Goal: Task Accomplishment & Management: Complete application form

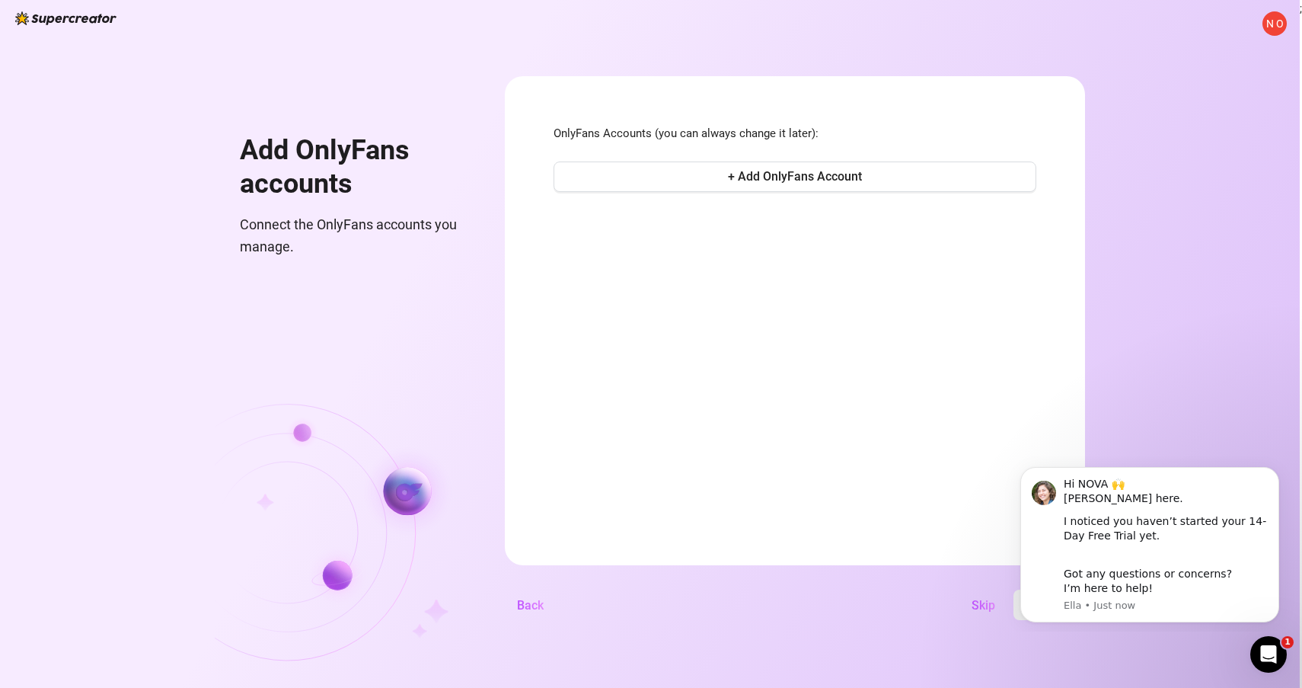
click at [1275, 27] on span "N O" at bounding box center [1275, 23] width 18 height 17
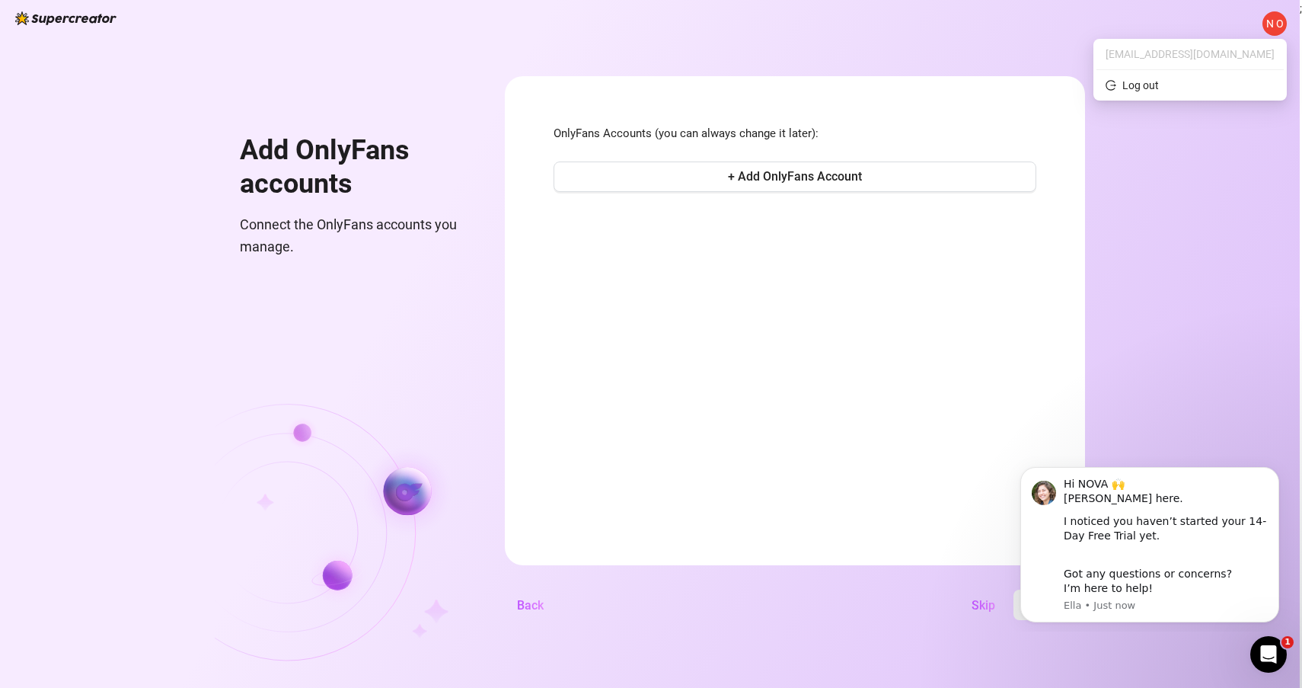
click at [1279, 20] on span "N O" at bounding box center [1275, 23] width 18 height 17
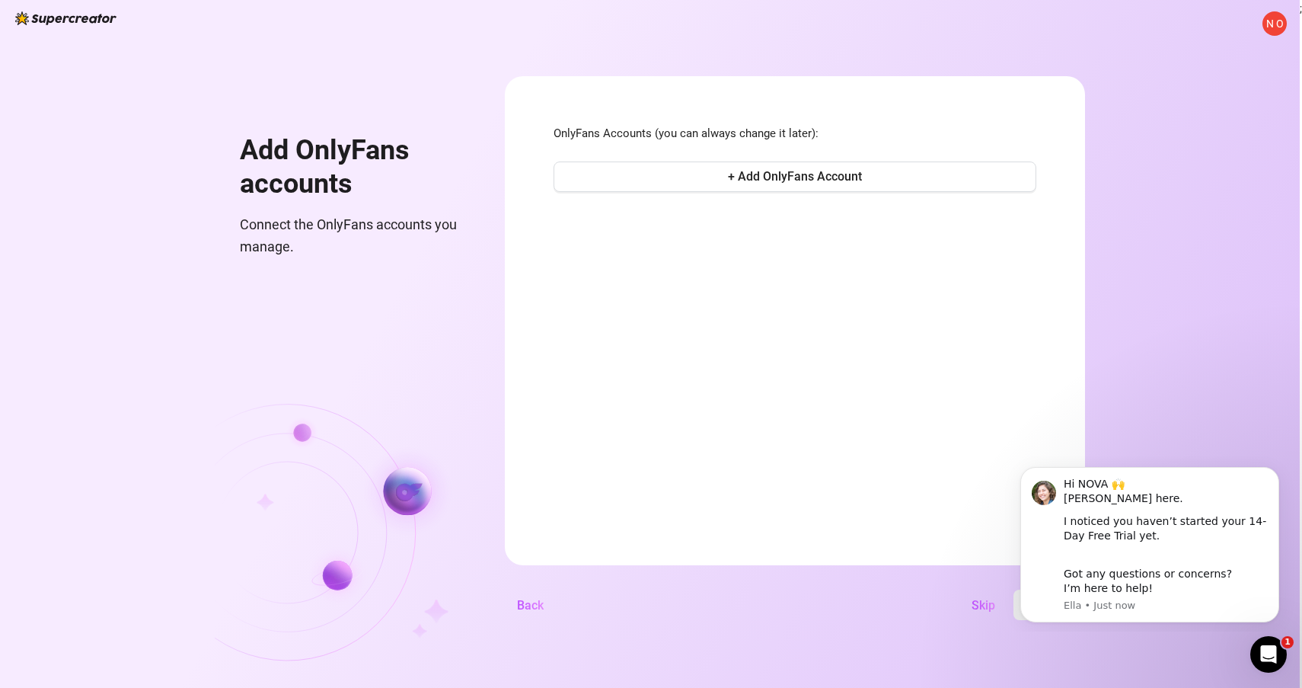
click at [953, 43] on div "N O Add OnlyFans accounts Connect the OnlyFans accounts you manage. OnlyFans Ac…" at bounding box center [650, 344] width 1300 height 688
click at [862, 177] on span "+ Add OnlyFans Account" at bounding box center [795, 176] width 134 height 14
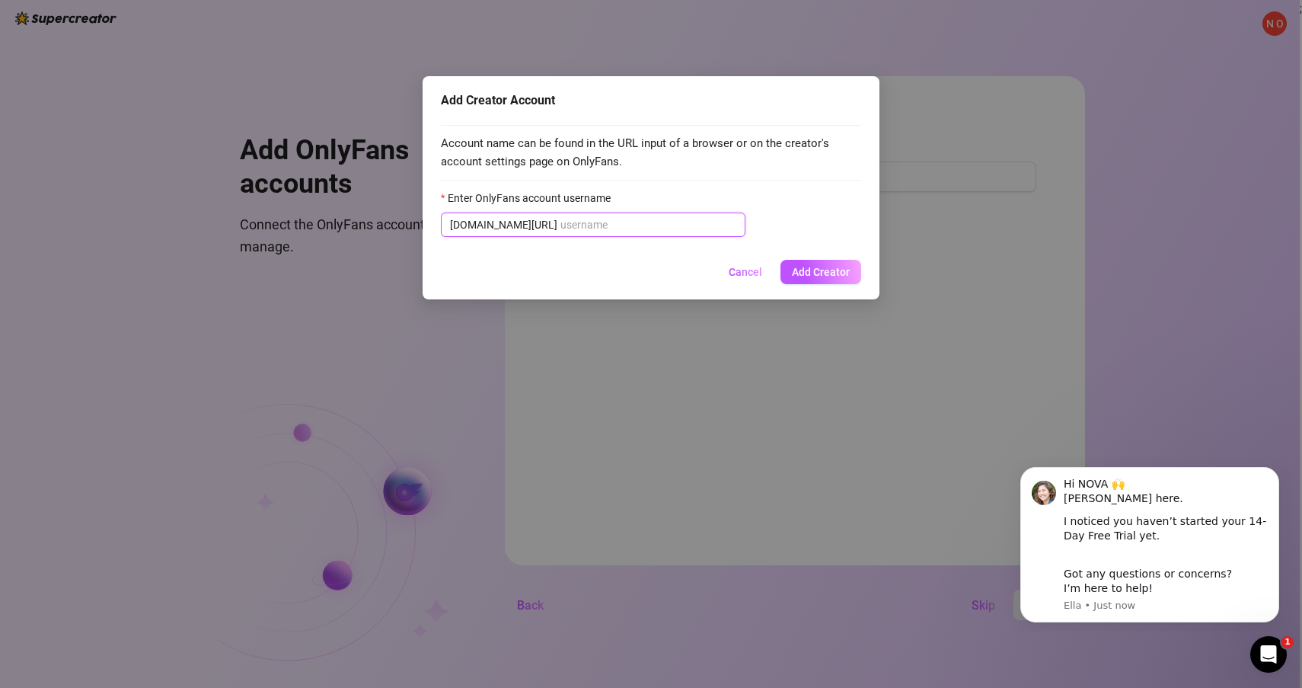
click at [599, 226] on input "Enter OnlyFans account username" at bounding box center [648, 224] width 176 height 17
click at [574, 222] on input "Enter OnlyFans account username" at bounding box center [648, 224] width 176 height 17
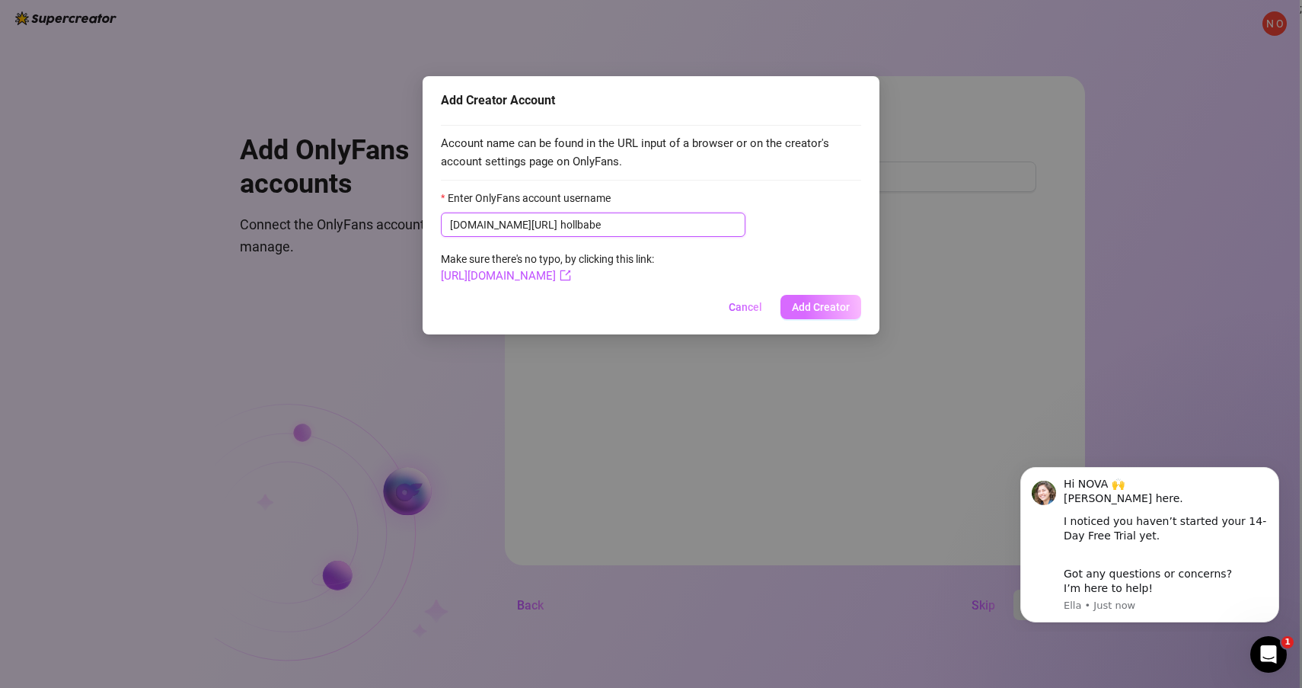
type input "hollbabe"
click at [812, 295] on button "Add Creator" at bounding box center [821, 307] width 81 height 24
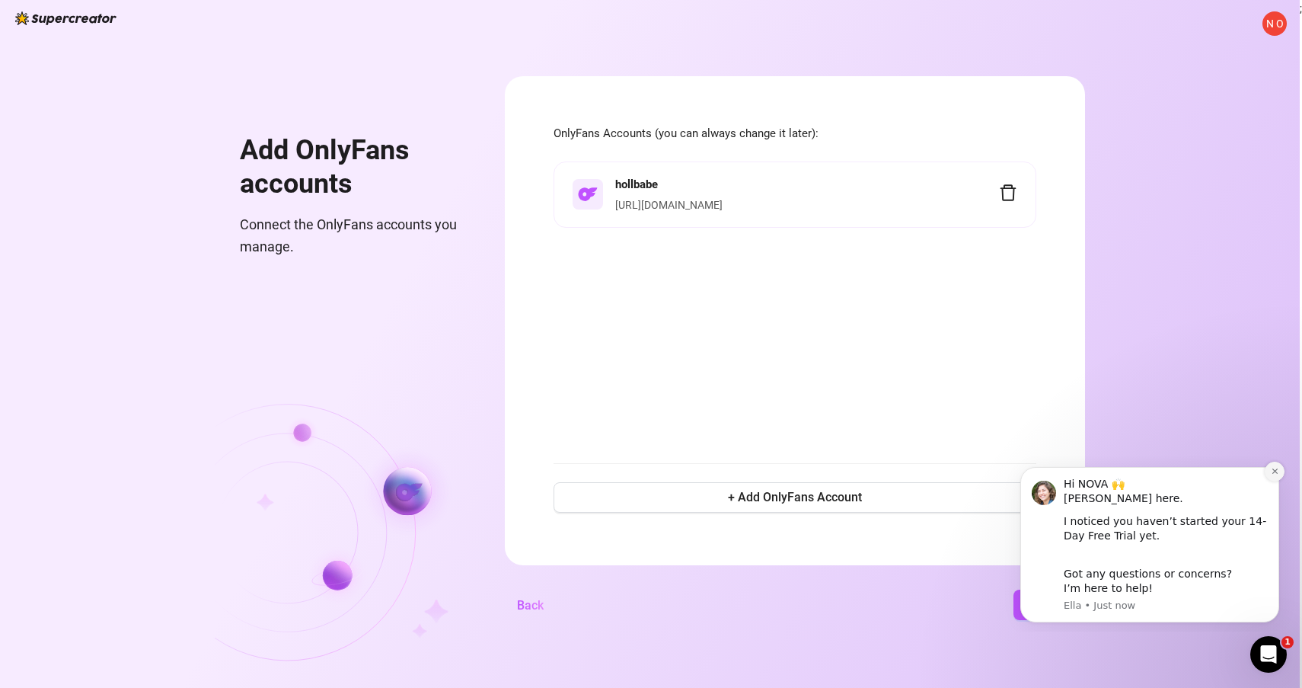
click at [1273, 475] on icon "Dismiss notification" at bounding box center [1275, 471] width 8 height 8
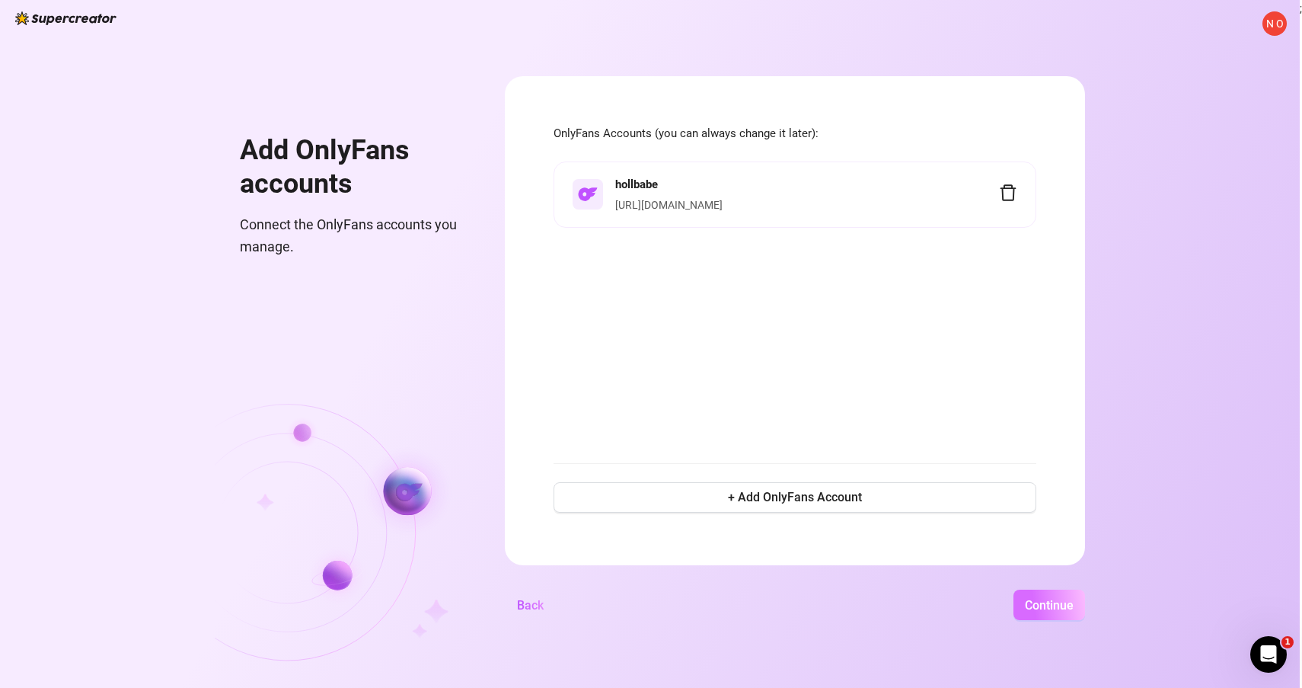
click at [1074, 599] on span "Continue" at bounding box center [1049, 605] width 49 height 14
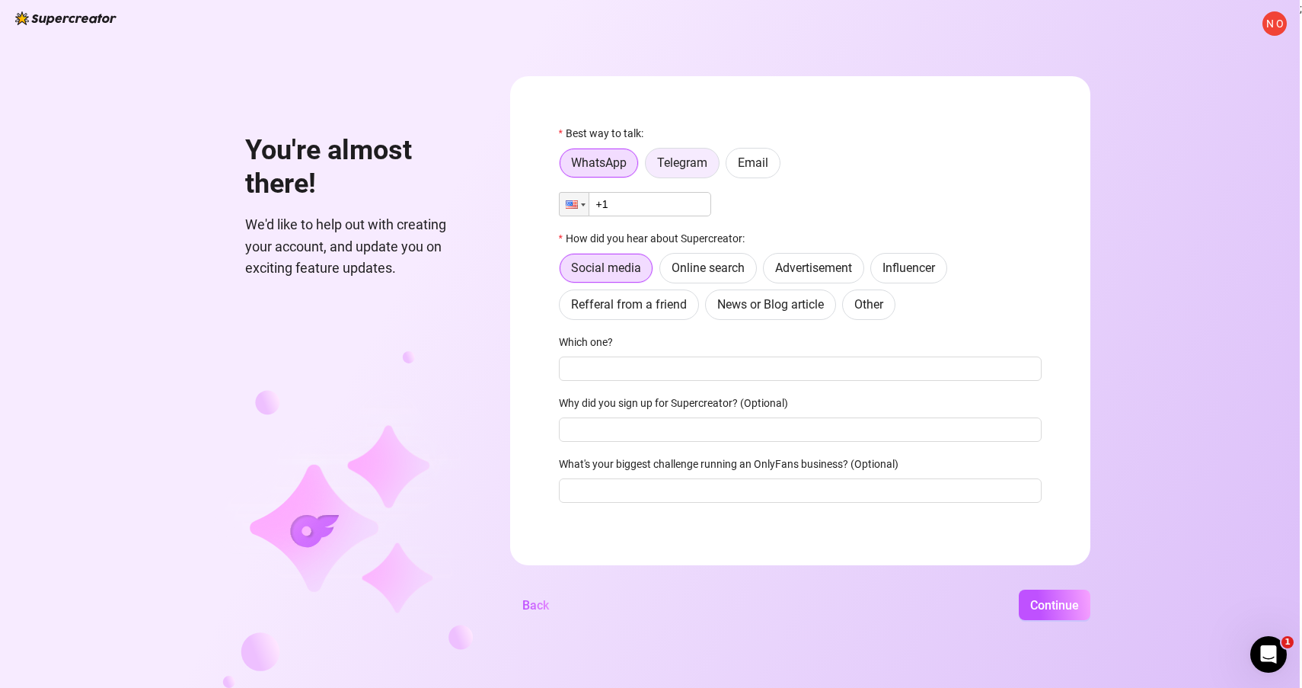
click at [684, 164] on span "Telegram" at bounding box center [682, 162] width 50 height 14
click at [650, 167] on input "Telegram" at bounding box center [650, 167] width 0 height 0
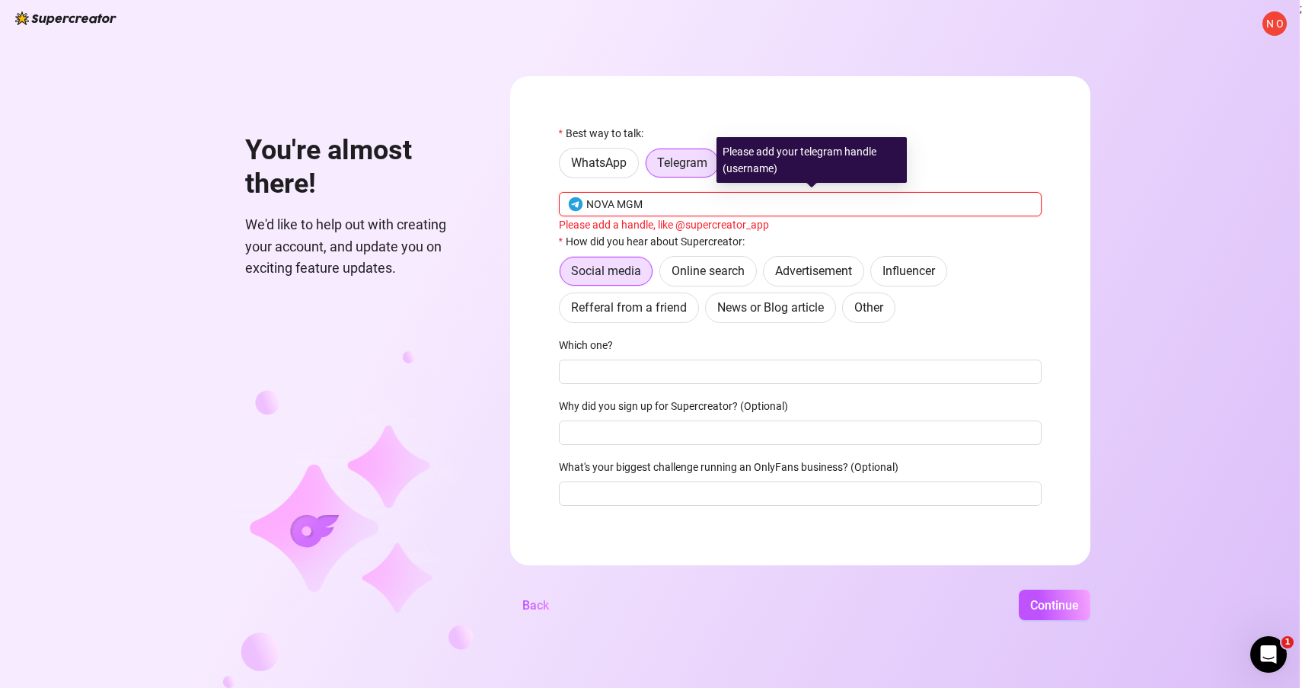
type input "NOVA MGMT"
drag, startPoint x: 707, startPoint y: 207, endPoint x: 543, endPoint y: 206, distance: 164.5
click at [543, 206] on form "Best way to talk: WhatsApp Telegram Email NOVA MGMT Please add a handle, like @…" at bounding box center [800, 320] width 580 height 489
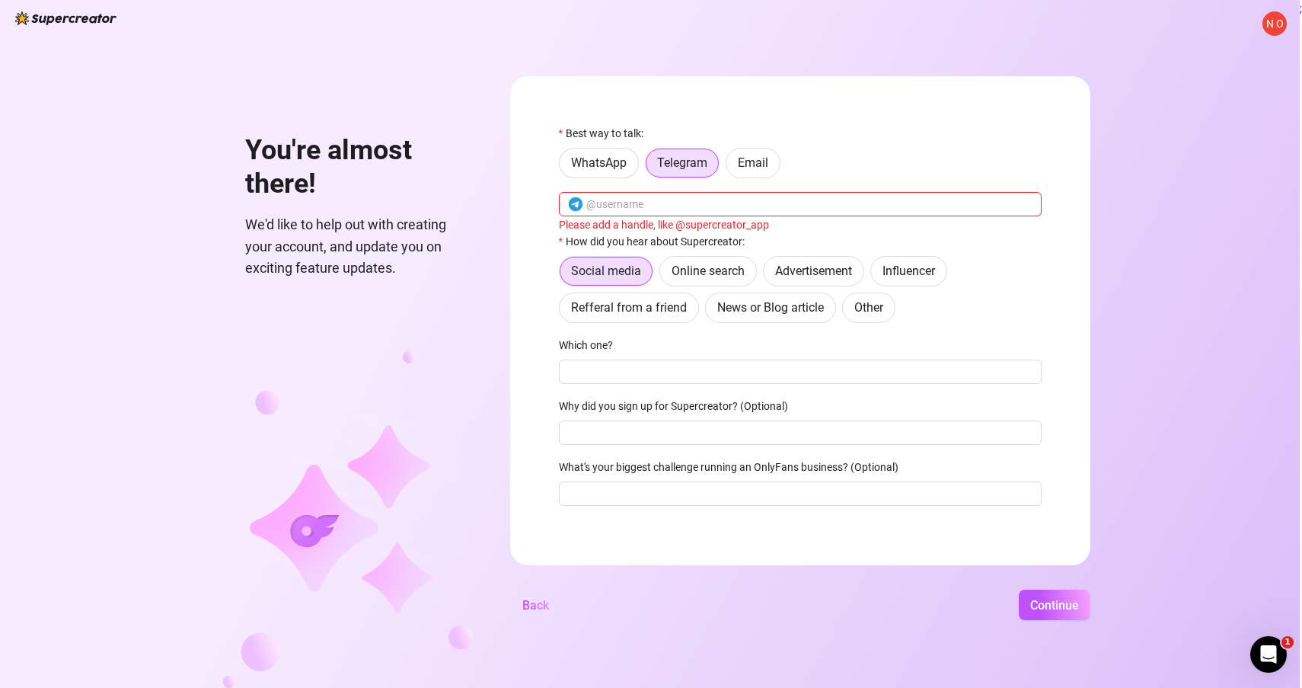
click at [921, 110] on form "Best way to talk: WhatsApp Telegram Email Please add a handle, like @supercreat…" at bounding box center [800, 320] width 580 height 489
click at [771, 153] on label "Email" at bounding box center [753, 163] width 55 height 30
click at [730, 167] on input "Email" at bounding box center [730, 167] width 0 height 0
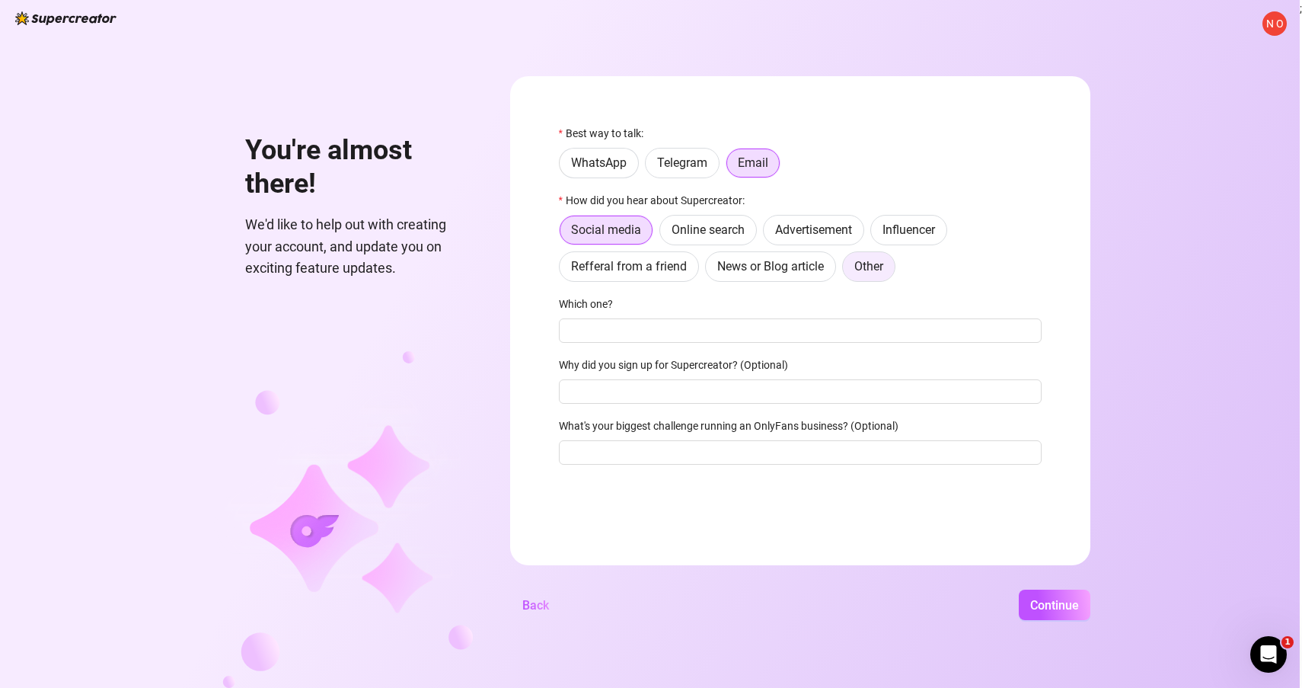
click at [878, 268] on span "Other" at bounding box center [868, 266] width 29 height 14
click at [847, 270] on input "Other" at bounding box center [847, 270] width 0 height 0
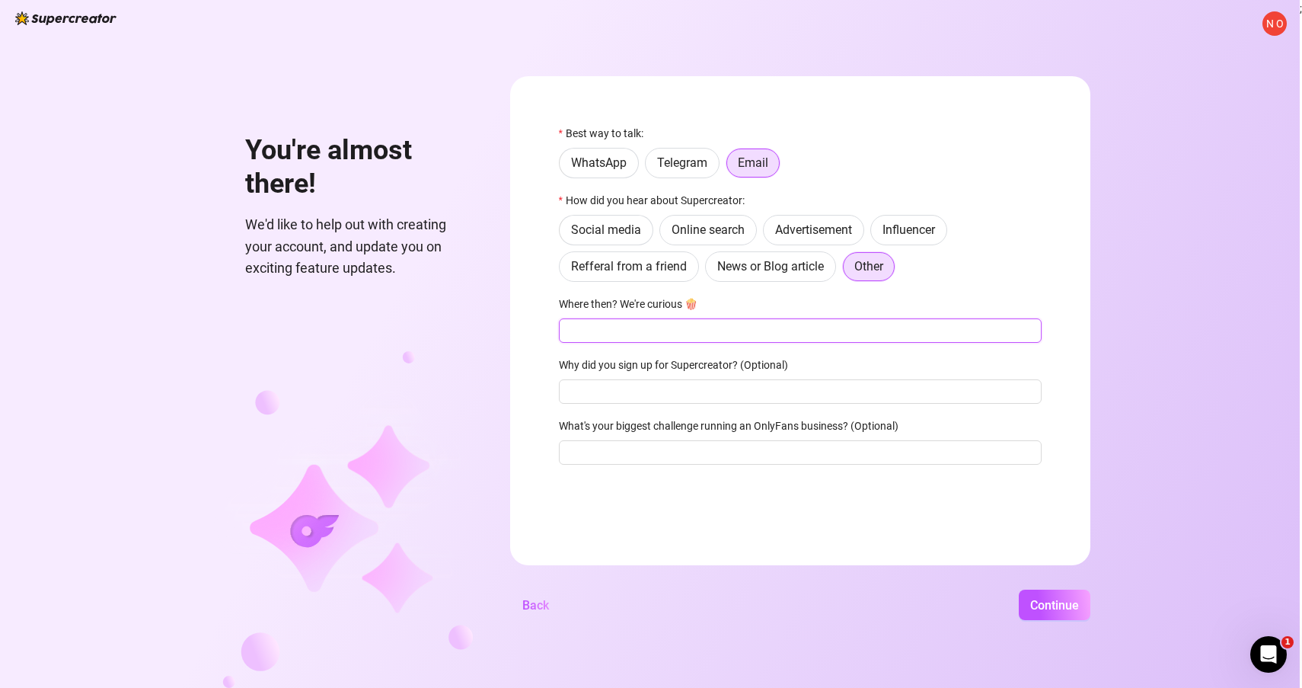
click at [677, 333] on input "Where then? We're curious 🍿" at bounding box center [800, 330] width 483 height 24
type input "g"
click at [729, 233] on span "Online search" at bounding box center [708, 229] width 73 height 14
click at [664, 234] on input "Online search" at bounding box center [664, 234] width 0 height 0
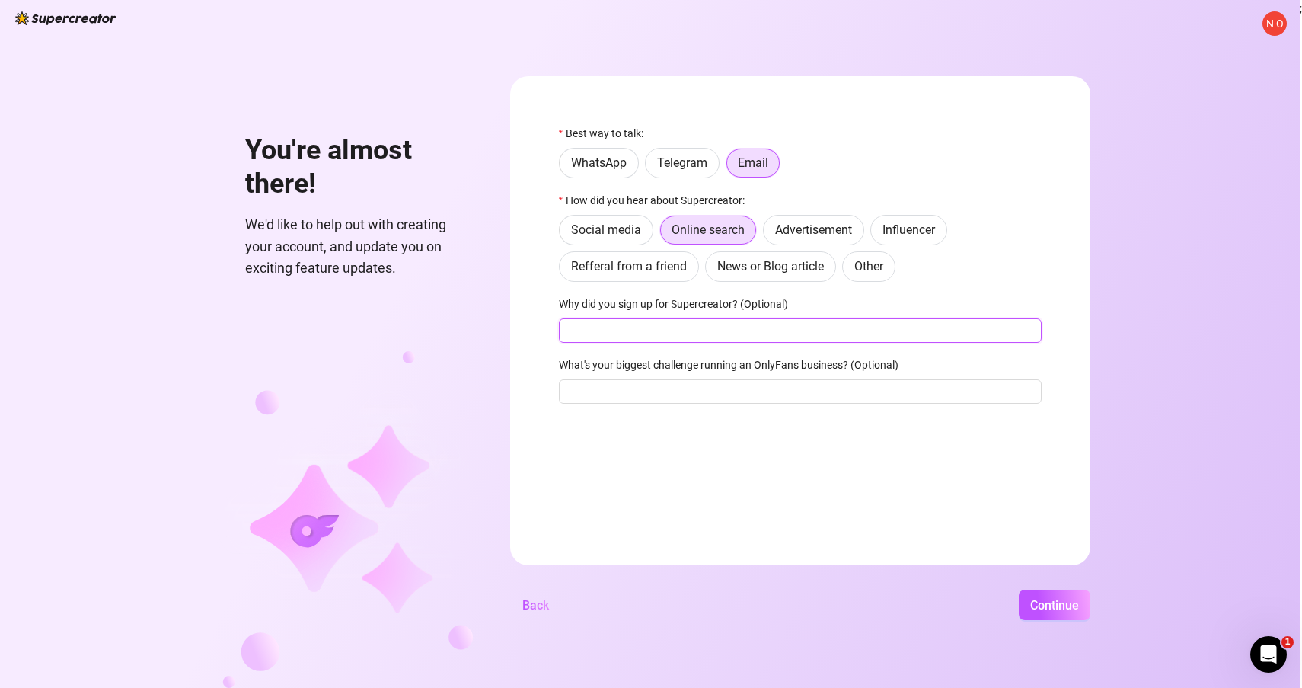
click at [636, 338] on input "Why did you sign up for Supercreator? (Optional)" at bounding box center [800, 330] width 483 height 24
click at [711, 331] on input "Why did you sign up for Supercreator? (Optional)" at bounding box center [800, 330] width 483 height 24
click at [709, 332] on input "Why did you sign up for Supercreator? (Optional)" at bounding box center [800, 330] width 483 height 24
type input "to try it out before committing"
click at [784, 401] on input "What's your biggest challenge running an OnlyFans business? (Optional)" at bounding box center [800, 391] width 483 height 24
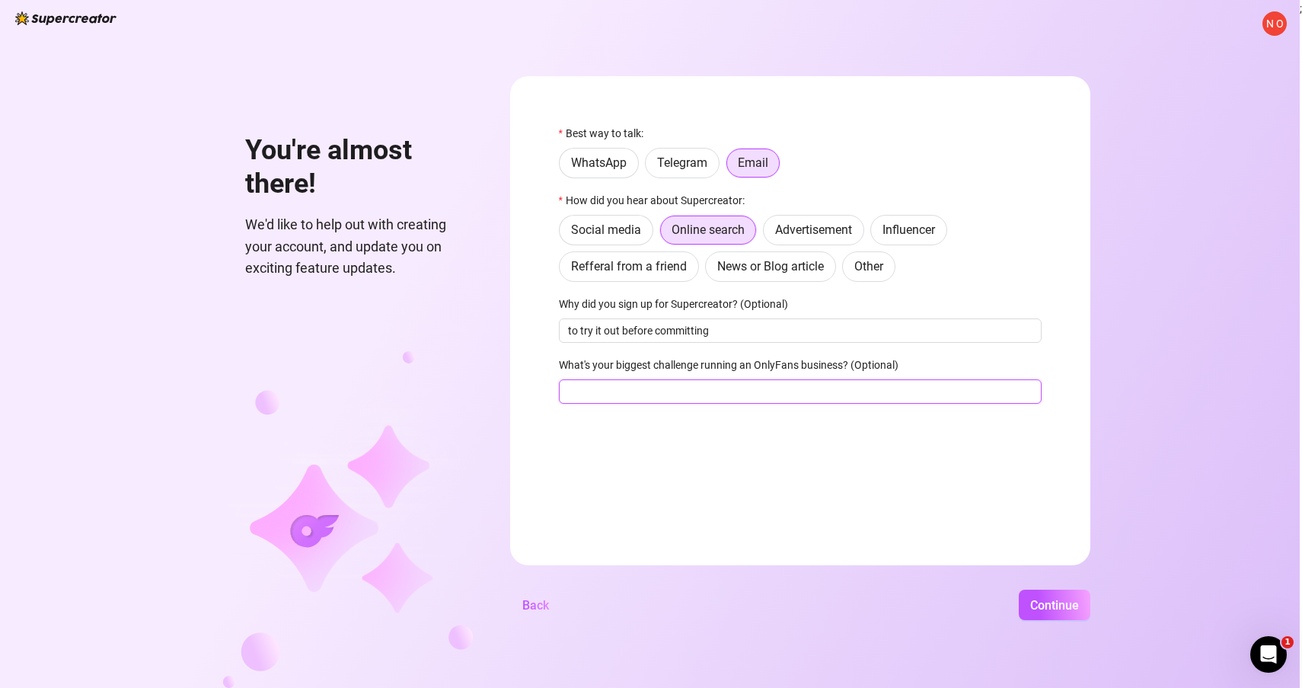
click at [787, 399] on input "What's your biggest challenge running an OnlyFans business? (Optional)" at bounding box center [800, 391] width 483 height 24
type input "chatting"
click at [1062, 602] on span "Continue" at bounding box center [1054, 605] width 49 height 14
